Goal: Task Accomplishment & Management: Manage account settings

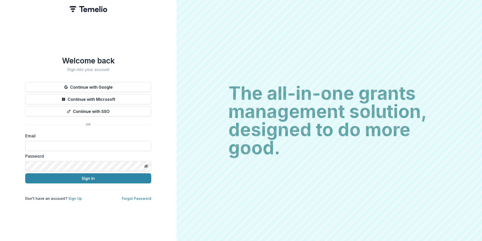
drag, startPoint x: 96, startPoint y: 148, endPoint x: 138, endPoint y: 145, distance: 41.7
click at [96, 148] on input at bounding box center [88, 146] width 126 height 10
type input "**********"
click at [25, 173] on button "Sign In" at bounding box center [88, 178] width 126 height 10
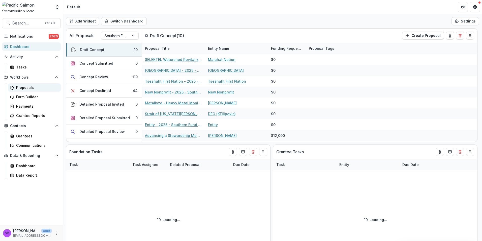
click at [27, 86] on div "Proposals" at bounding box center [36, 87] width 41 height 5
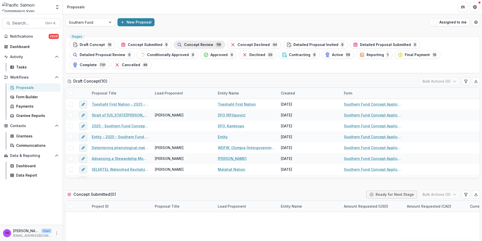
click at [205, 45] on span "Concept Review" at bounding box center [198, 45] width 29 height 4
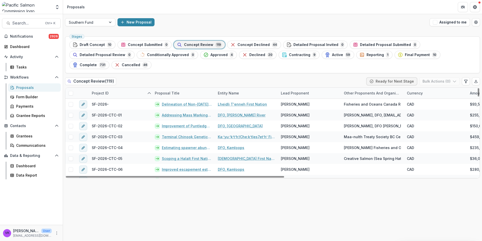
drag, startPoint x: 252, startPoint y: 44, endPoint x: 270, endPoint y: 54, distance: 20.6
click at [252, 44] on span "Concept Declined" at bounding box center [254, 45] width 32 height 4
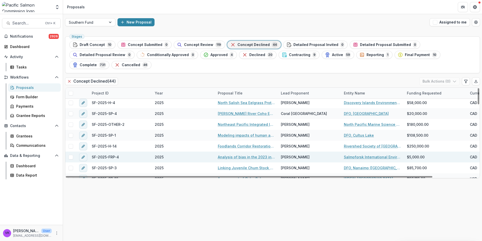
scroll to position [398, 0]
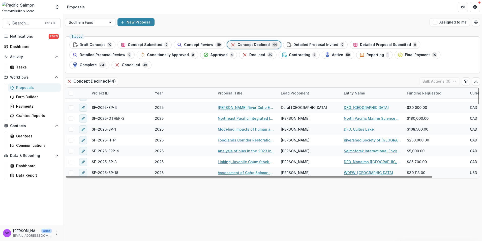
drag, startPoint x: 195, startPoint y: 42, endPoint x: 208, endPoint y: 50, distance: 15.2
click at [195, 42] on div "Concept Review 119" at bounding box center [199, 45] width 45 height 6
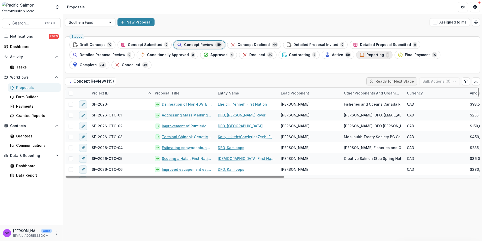
click at [367, 56] on span "Reporting" at bounding box center [375, 55] width 17 height 4
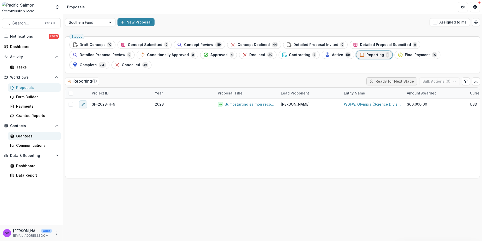
click at [21, 138] on div "Grantees" at bounding box center [36, 135] width 41 height 5
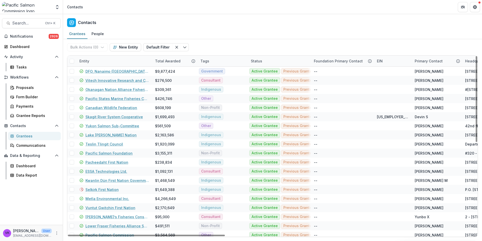
click at [102, 56] on div "Entity" at bounding box center [114, 60] width 76 height 11
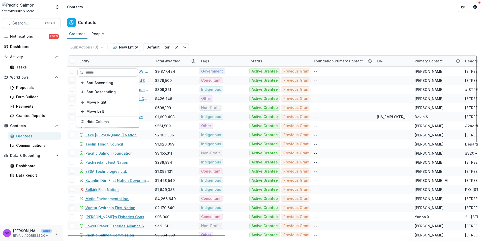
click at [101, 71] on input at bounding box center [107, 72] width 61 height 8
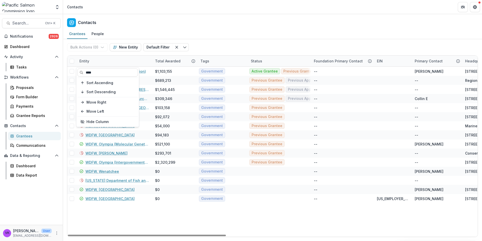
type input "****"
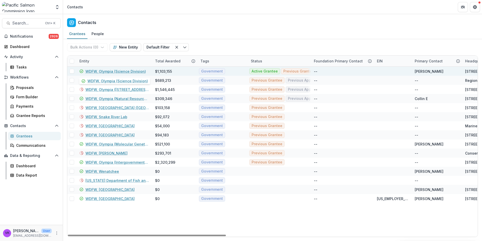
click at [133, 70] on link "WDFW, Olympia (Science Division)" at bounding box center [115, 71] width 61 height 5
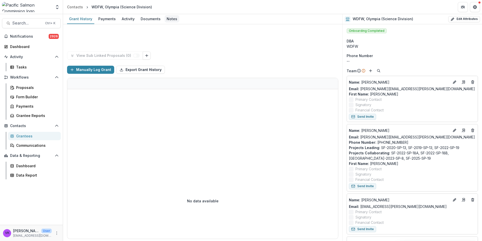
click at [166, 17] on div "Notes" at bounding box center [172, 18] width 15 height 7
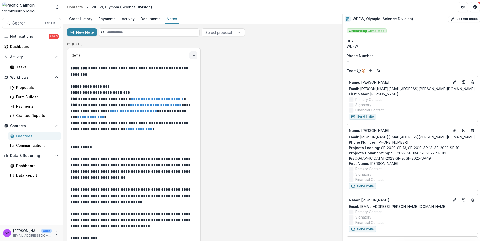
click at [193, 56] on icon "Options" at bounding box center [193, 55] width 4 height 4
click at [160, 75] on button "Edit" at bounding box center [168, 75] width 54 height 8
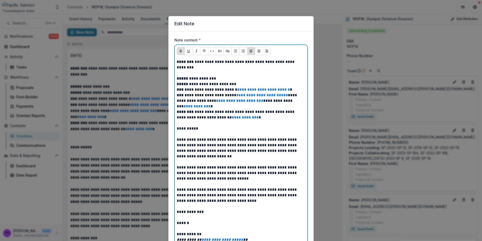
click at [186, 72] on p at bounding box center [241, 73] width 129 height 6
click at [184, 73] on p at bounding box center [241, 73] width 129 height 6
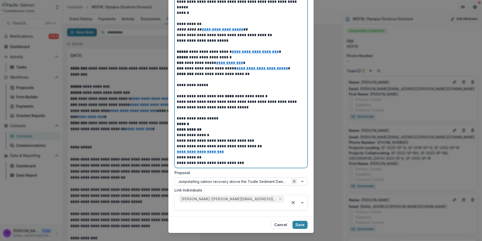
scroll to position [1155, 0]
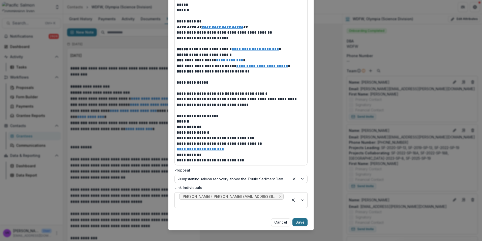
click at [302, 218] on button "Save" at bounding box center [299, 222] width 15 height 8
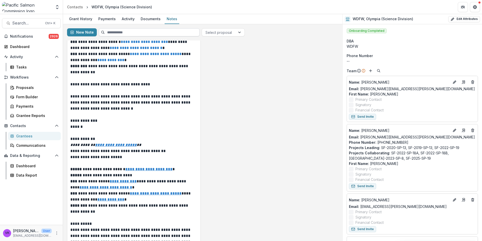
scroll to position [756, 0]
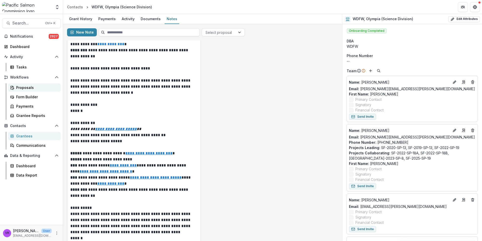
click at [28, 88] on div "Proposals" at bounding box center [36, 87] width 41 height 5
